Goal: Task Accomplishment & Management: Manage account settings

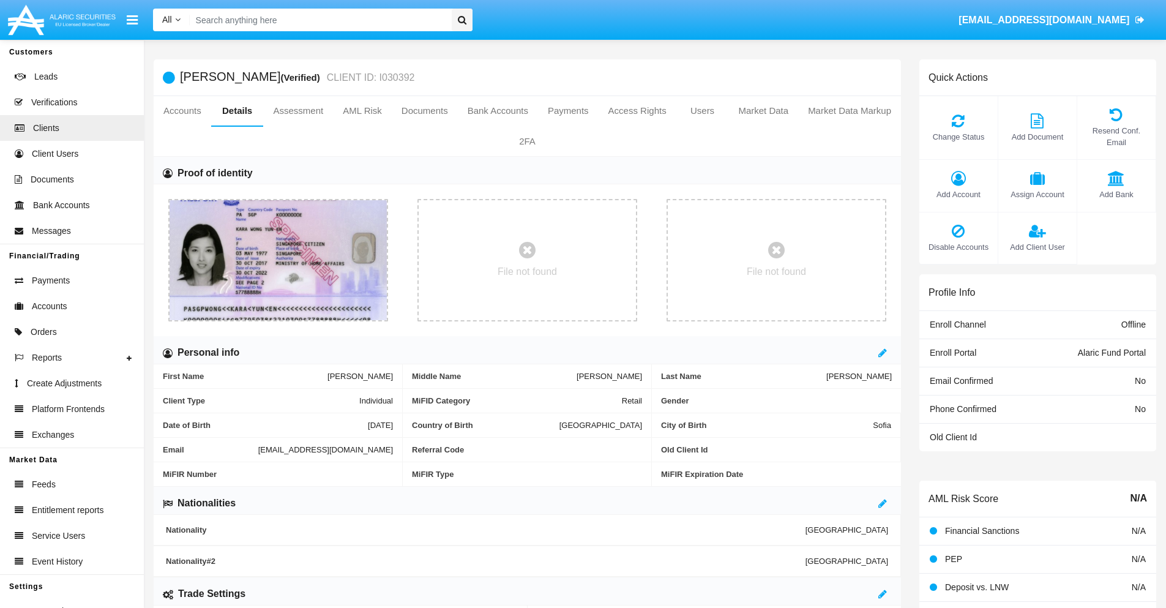
click at [958, 194] on span "Add Account" at bounding box center [958, 194] width 66 height 12
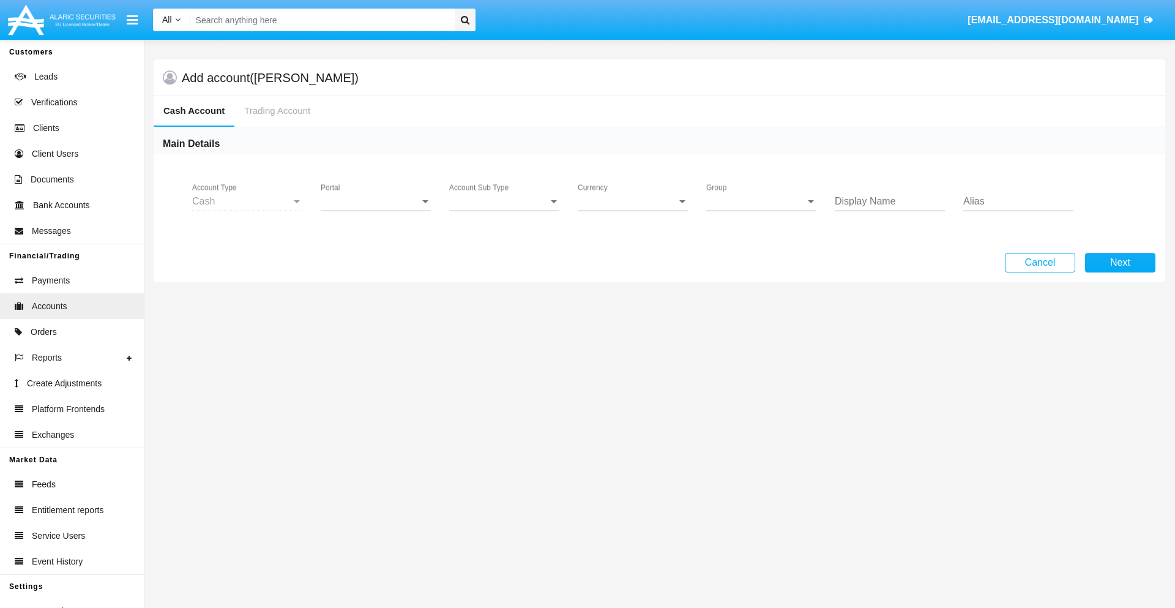
click at [376, 201] on span "Portal" at bounding box center [370, 201] width 99 height 11
click at [377, 269] on span "Alaric Fund Portal" at bounding box center [377, 269] width 113 height 29
click at [504, 201] on span "Account Sub Type" at bounding box center [498, 201] width 99 height 11
click at [504, 211] on span "Fund Cash" at bounding box center [504, 210] width 110 height 29
click at [761, 201] on span "Group" at bounding box center [755, 201] width 99 height 11
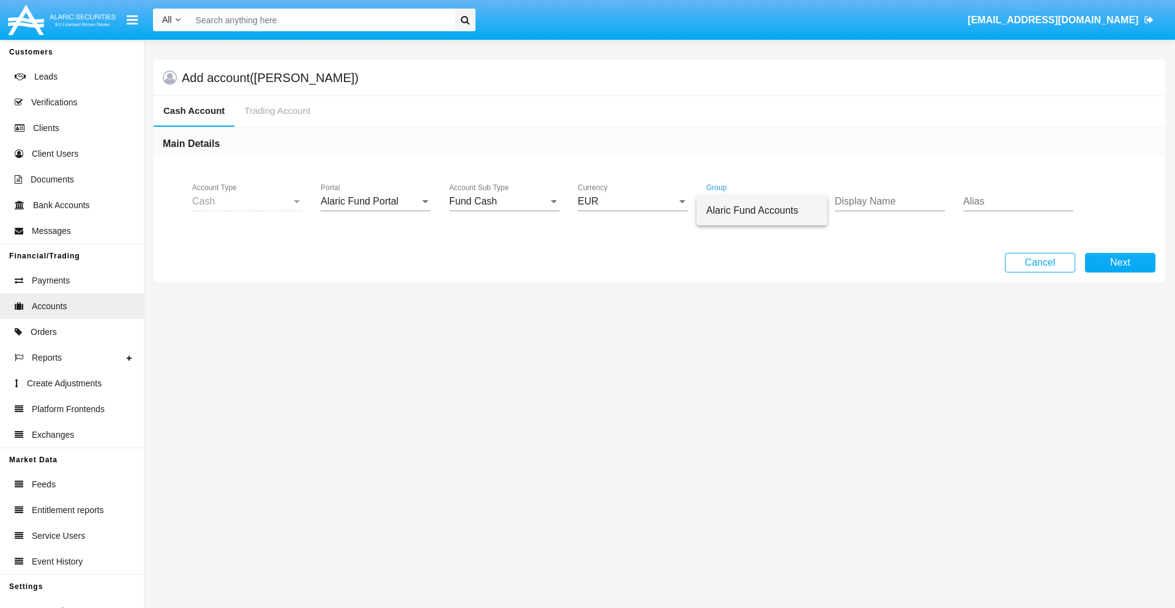
click at [762, 211] on span "Alaric Fund Accounts" at bounding box center [761, 210] width 111 height 29
type input "mint green"
type input "blue"
click at [1120, 263] on button "Next" at bounding box center [1120, 263] width 70 height 20
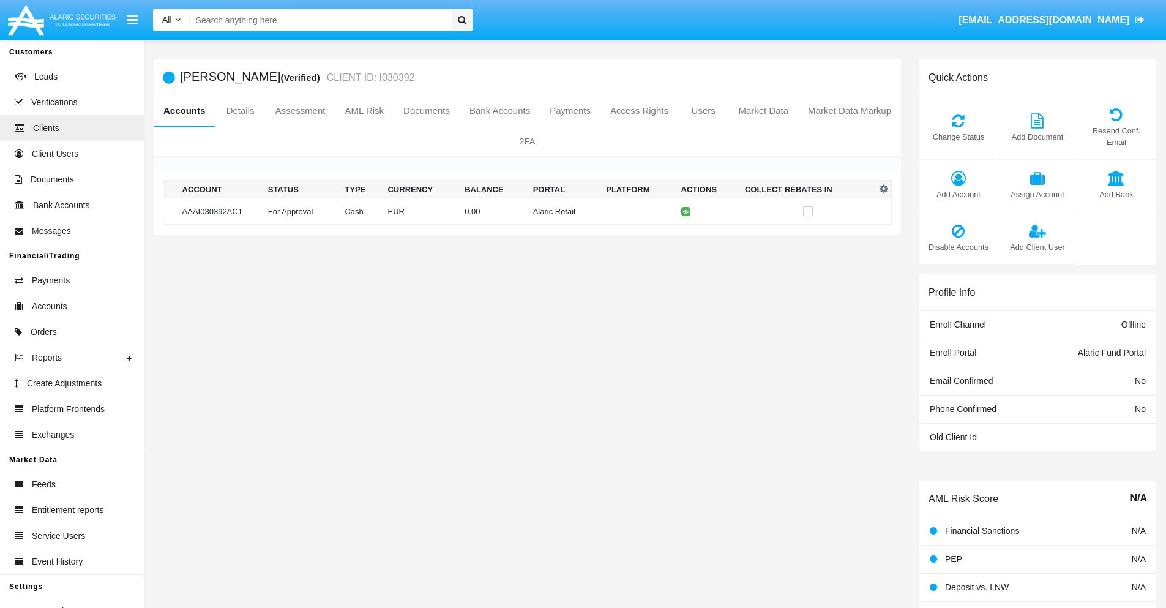
click at [528, 211] on td "Alaric Retail" at bounding box center [564, 211] width 73 height 26
click at [958, 136] on span "Change Status" at bounding box center [958, 137] width 66 height 12
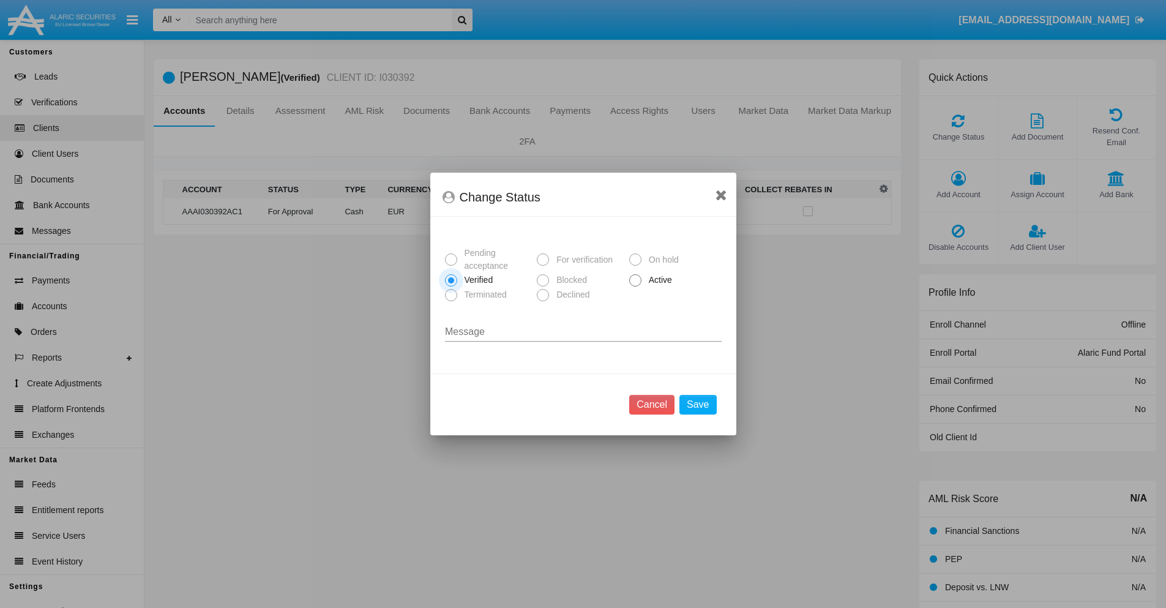
click at [658, 280] on span "Active" at bounding box center [658, 280] width 34 height 13
click at [635, 286] on input "Active" at bounding box center [635, 286] width 1 height 1
radio input "true"
click at [698, 405] on button "Save" at bounding box center [697, 405] width 37 height 20
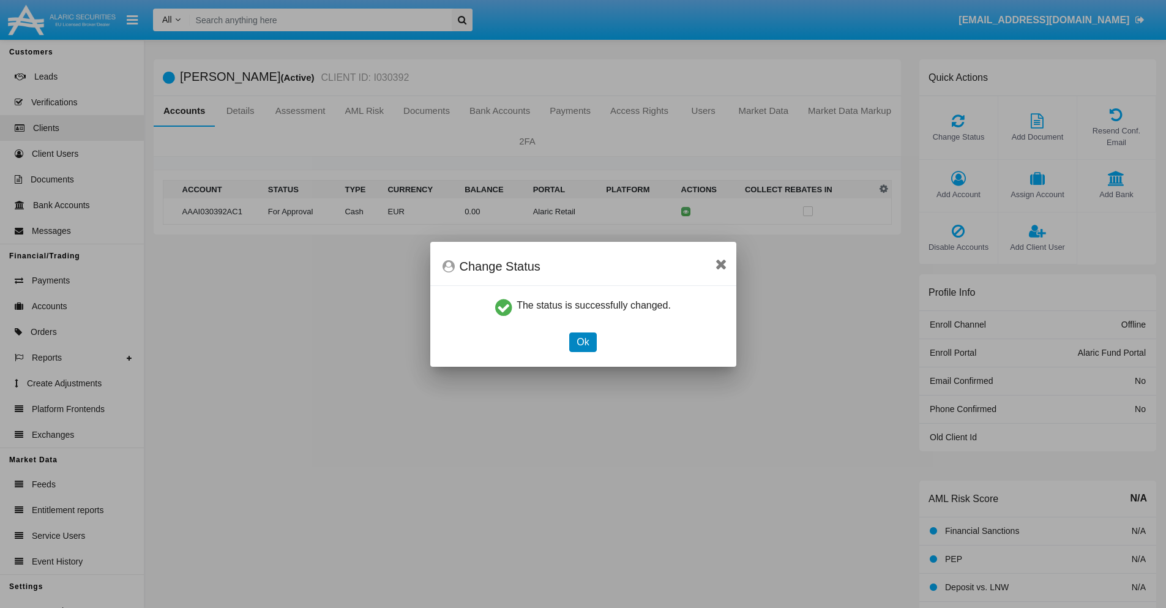
click at [583, 341] on button "Ok" at bounding box center [582, 342] width 27 height 20
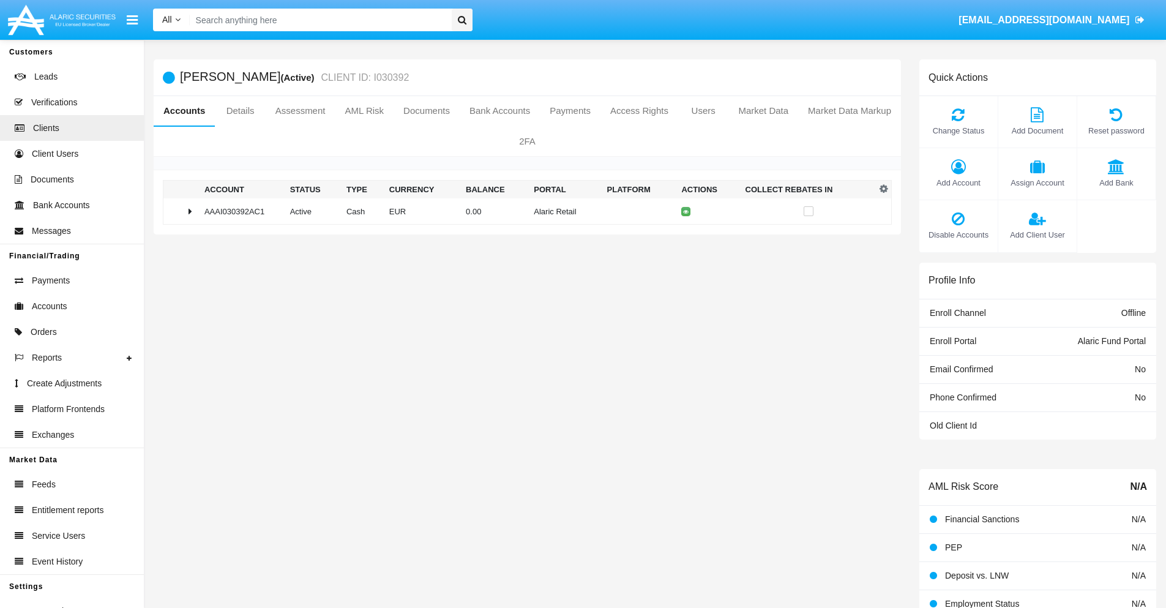
click at [523, 211] on td "0.00" at bounding box center [495, 211] width 68 height 26
click at [685, 237] on icon at bounding box center [688, 237] width 6 height 6
